Goal: Information Seeking & Learning: Learn about a topic

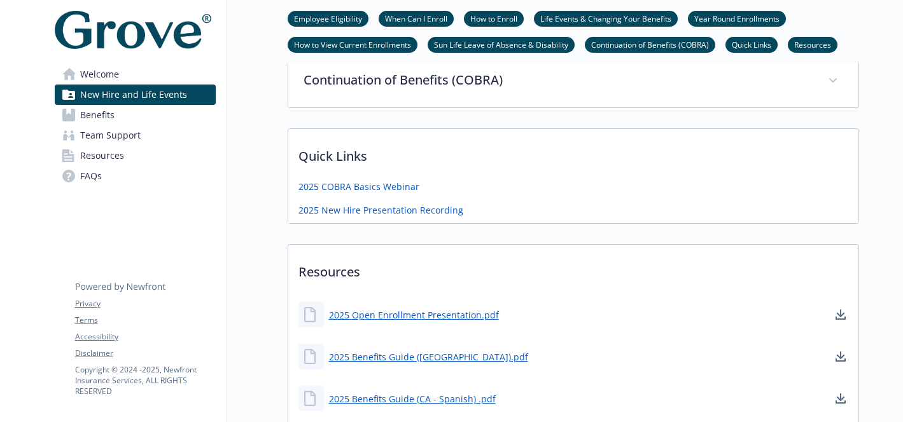
scroll to position [835, 0]
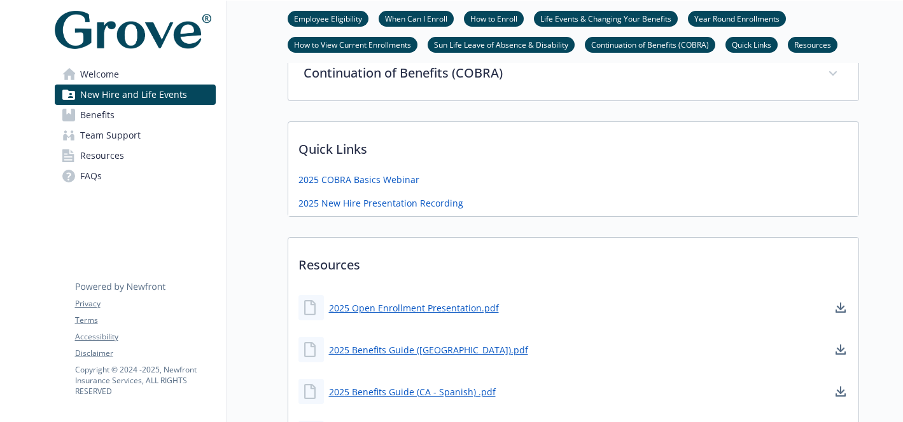
click at [114, 119] on link "Benefits" at bounding box center [135, 115] width 161 height 20
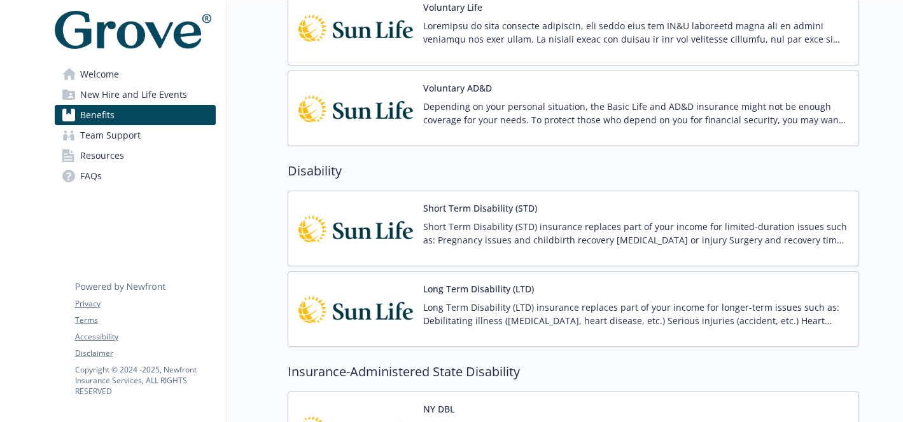
scroll to position [1355, 0]
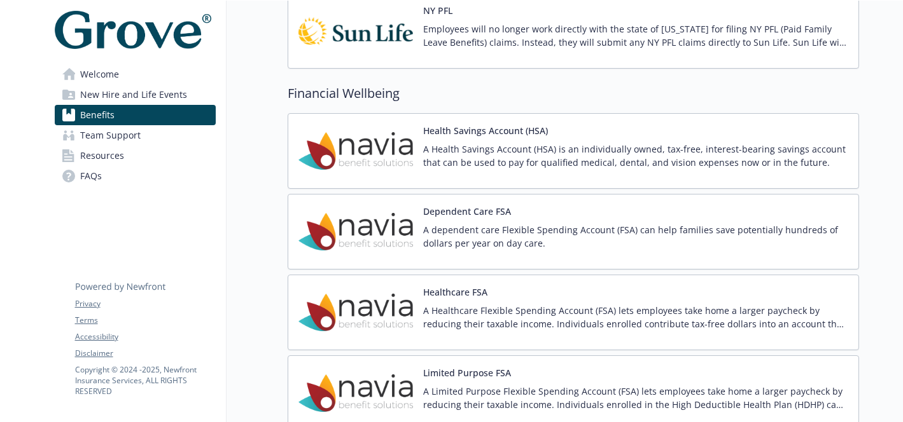
click at [571, 156] on p "A Health Savings Account (HSA) is an individually owned, tax-free, interest-bea…" at bounding box center [635, 156] width 425 height 27
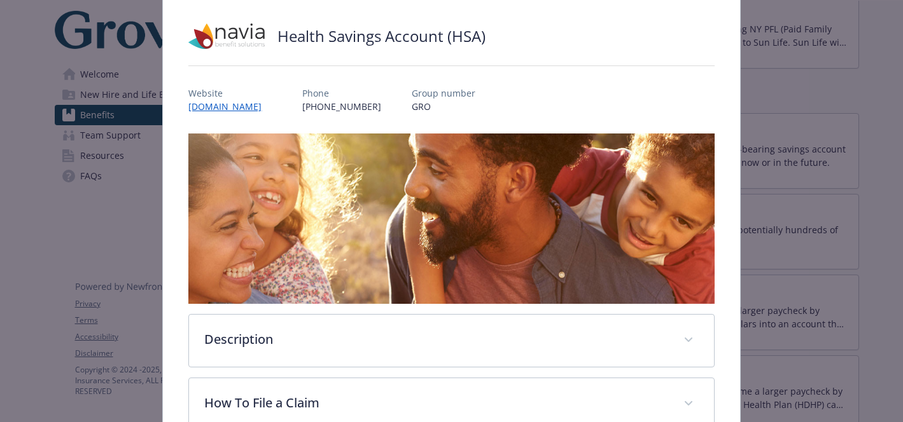
scroll to position [88, 0]
